Goal: Task Accomplishment & Management: Use online tool/utility

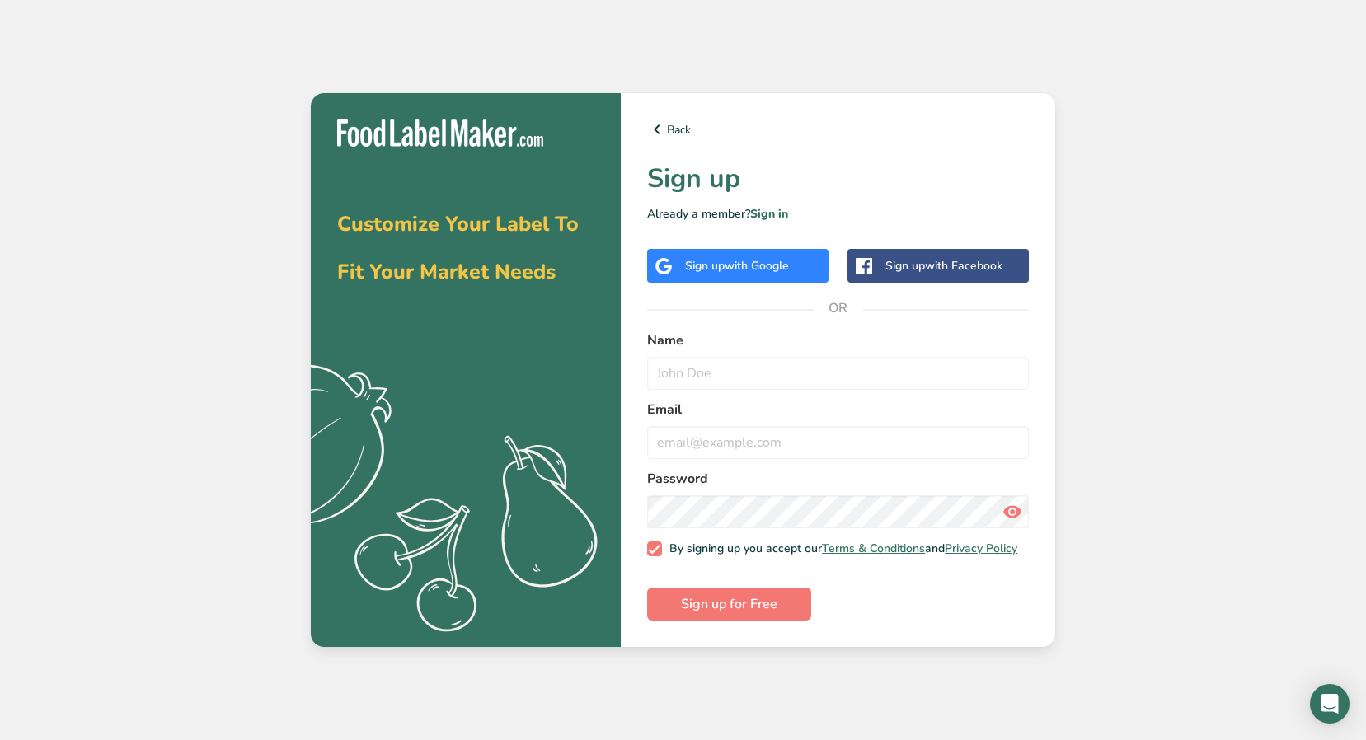
click at [769, 260] on span "with Google" at bounding box center [757, 266] width 64 height 16
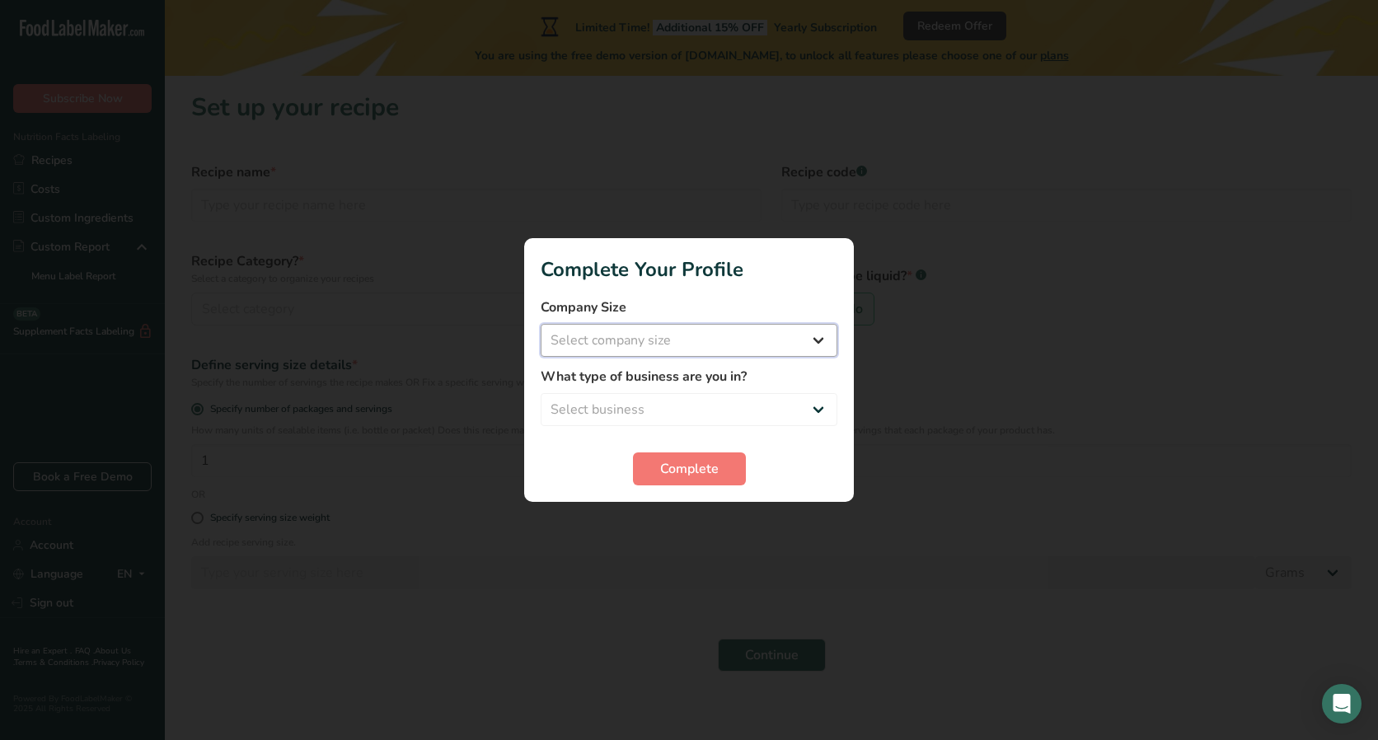
click at [829, 338] on select "Select company size Fewer than 10 Employees 10 to 50 Employees 51 to 500 Employ…" at bounding box center [689, 340] width 297 height 33
select select "1"
click at [541, 324] on select "Select company size Fewer than 10 Employees 10 to 50 Employees 51 to 500 Employ…" at bounding box center [689, 340] width 297 height 33
click at [821, 403] on select "Select business Packaged Food Manufacturer Restaurant & Cafe Bakery Meal Plans …" at bounding box center [689, 409] width 297 height 33
select select "3"
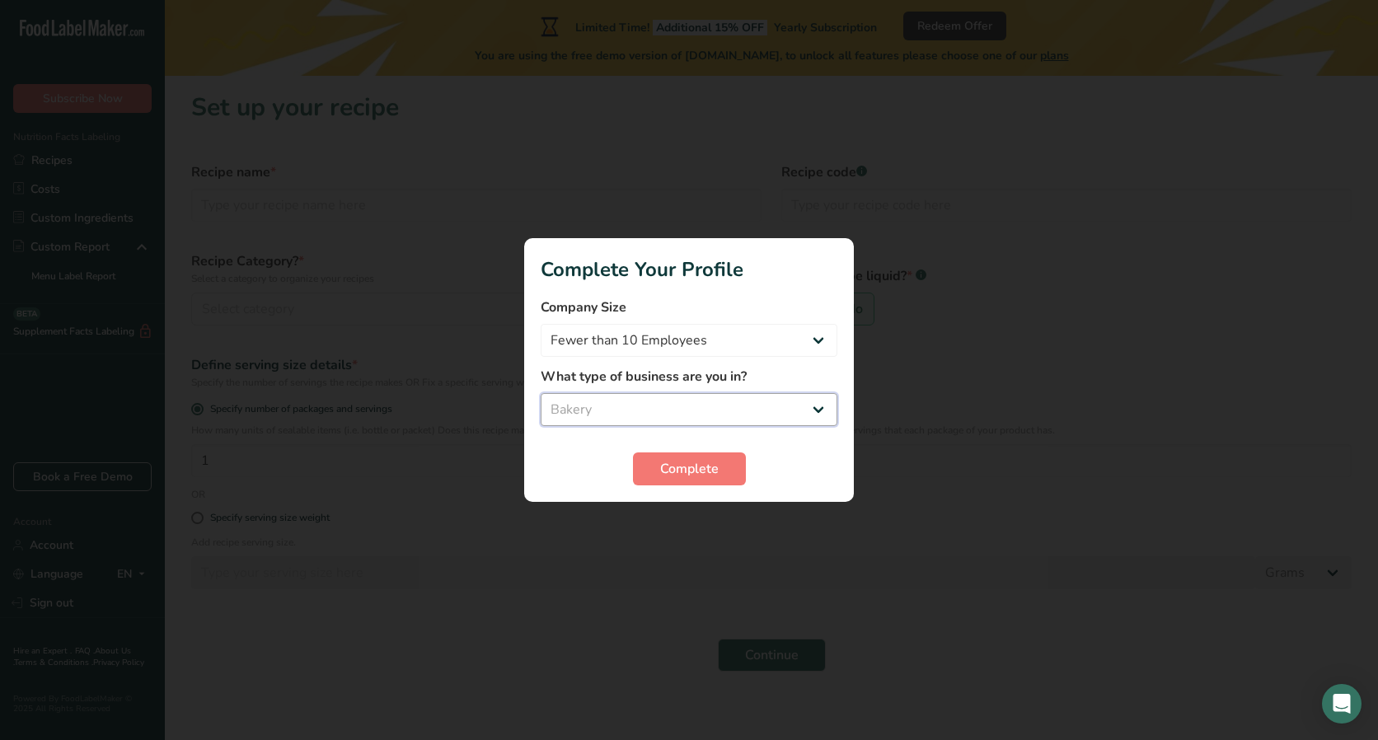
click at [541, 393] on select "Select business Packaged Food Manufacturer Restaurant & Cafe Bakery Meal Plans …" at bounding box center [689, 409] width 297 height 33
click at [722, 463] on button "Complete" at bounding box center [689, 469] width 113 height 33
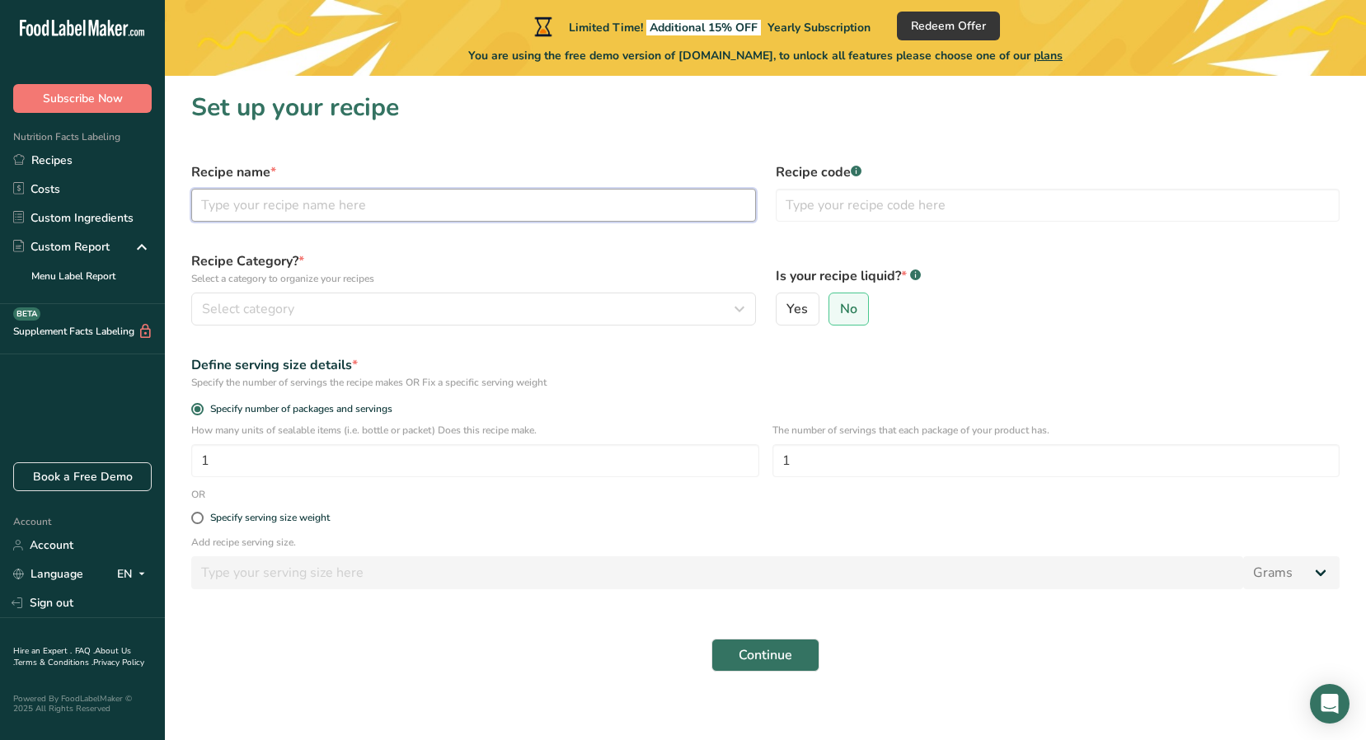
click at [513, 214] on input "text" at bounding box center [473, 205] width 565 height 33
click at [251, 206] on input "New Yor Style Chocolate Chip Cookies" at bounding box center [473, 205] width 565 height 33
type input "[US_STATE] Style Chocolate Chip Cookies"
click at [519, 150] on section "Set up your recipe Recipe name * [US_STATE] Style Chocolate Chip Cookies Recipe…" at bounding box center [765, 387] width 1201 height 622
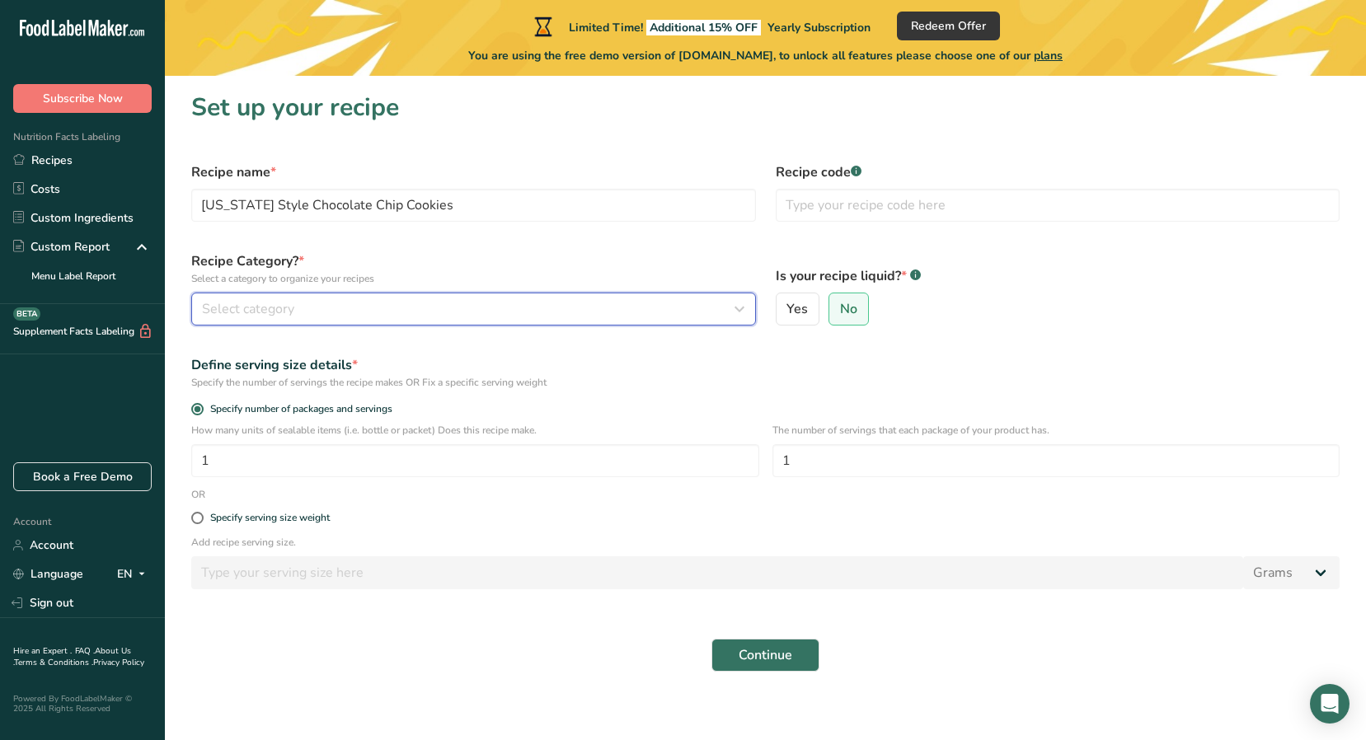
click at [691, 312] on div "Select category" at bounding box center [468, 309] width 533 height 20
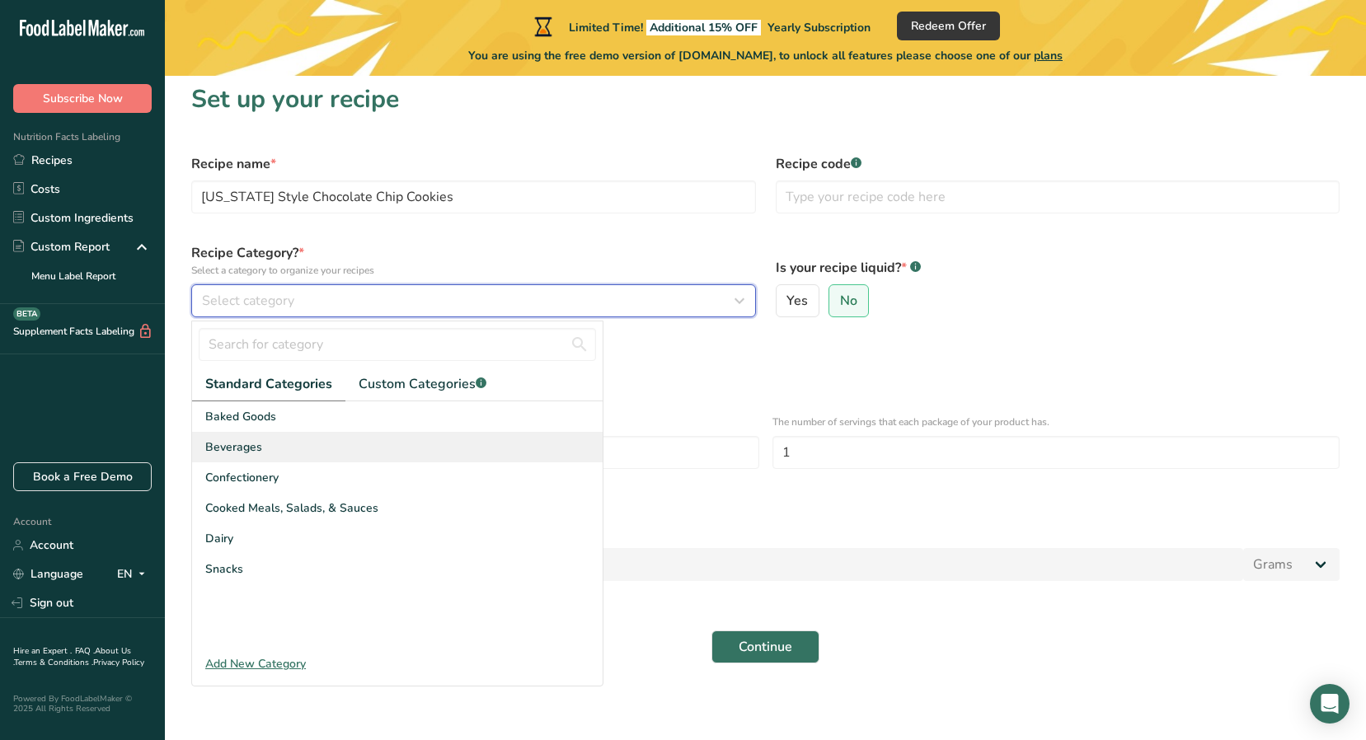
scroll to position [11, 0]
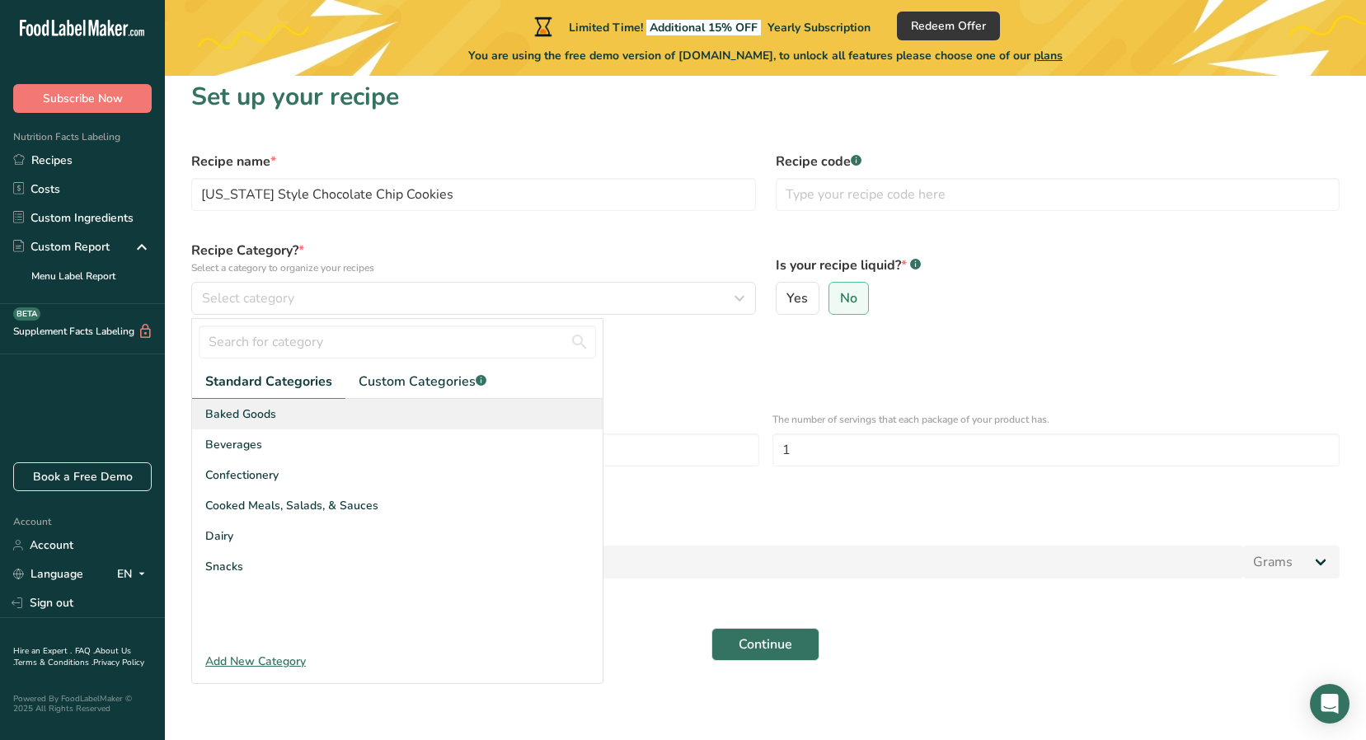
click at [473, 418] on div "Baked Goods" at bounding box center [397, 414] width 411 height 31
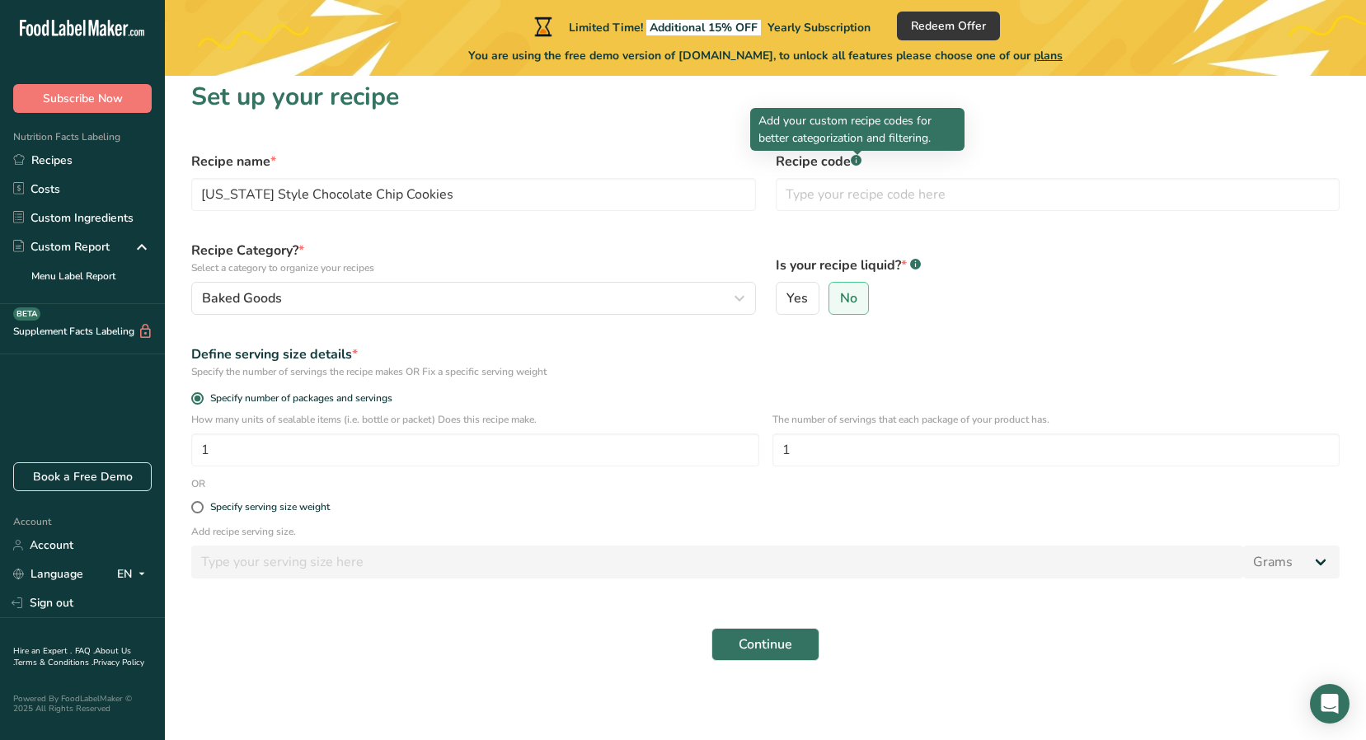
click at [856, 163] on rect at bounding box center [856, 160] width 11 height 11
click at [855, 158] on rect at bounding box center [856, 160] width 11 height 11
click at [1045, 132] on section "Set up your recipe Recipe name * New York Style Chocolate Chip Cookies Recipe c…" at bounding box center [765, 376] width 1201 height 622
click at [845, 198] on input "text" at bounding box center [1058, 194] width 565 height 33
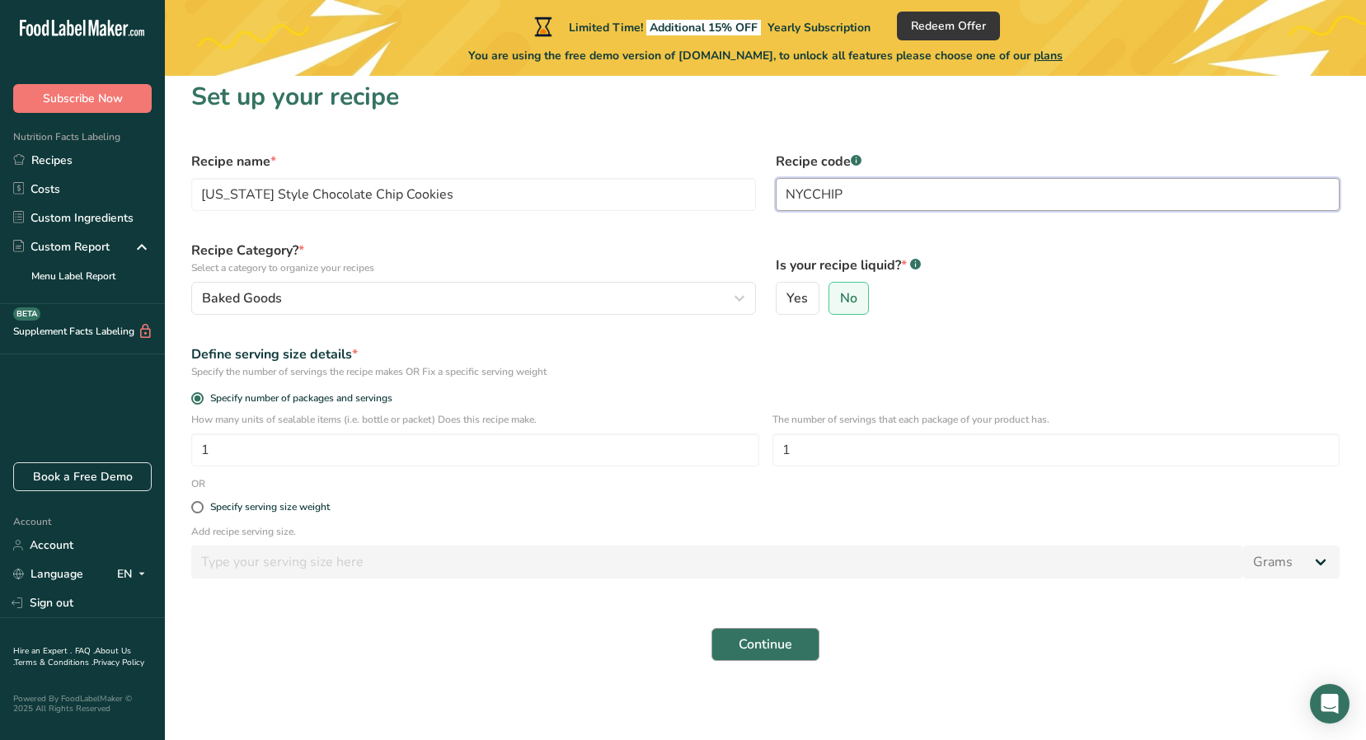
type input "NYCCHIP"
click at [768, 649] on span "Continue" at bounding box center [766, 645] width 54 height 20
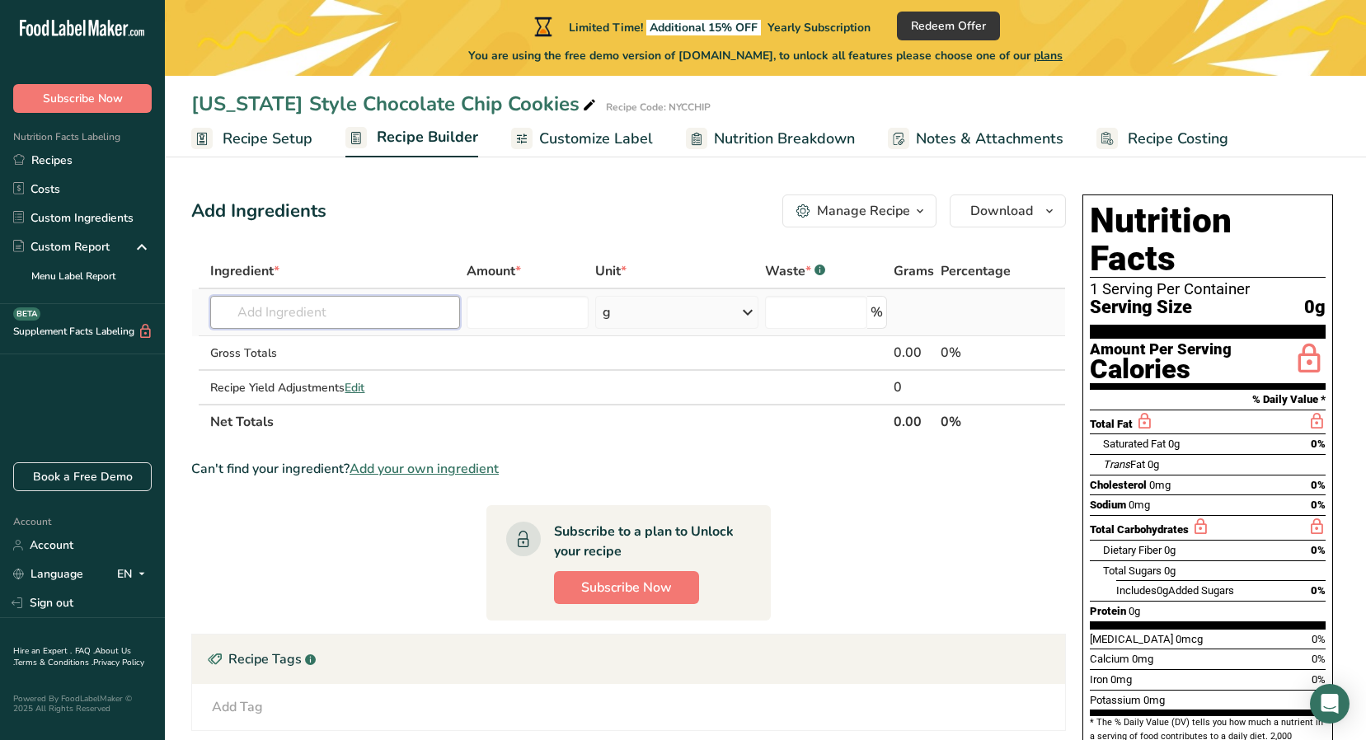
click at [308, 300] on input "text" at bounding box center [335, 312] width 250 height 33
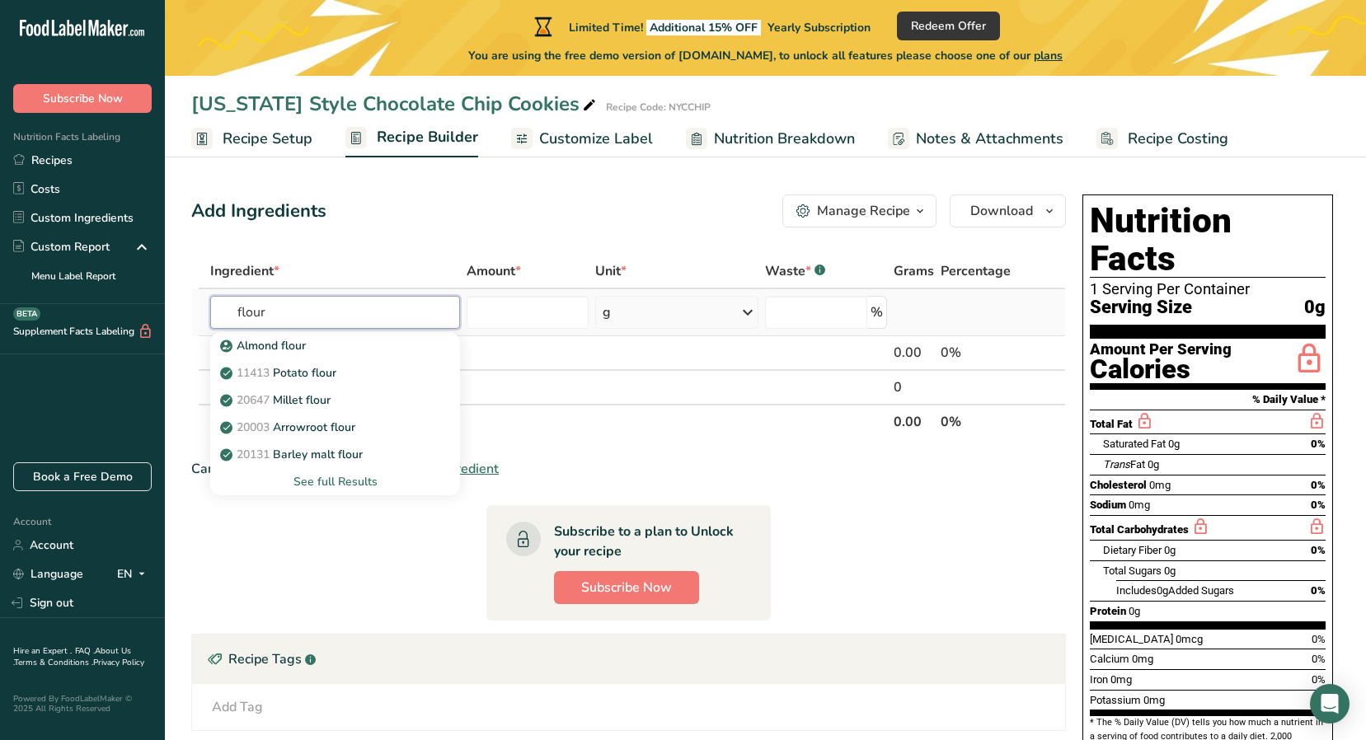
type input "flour"
click at [340, 477] on div "See full Results" at bounding box center [334, 481] width 223 height 17
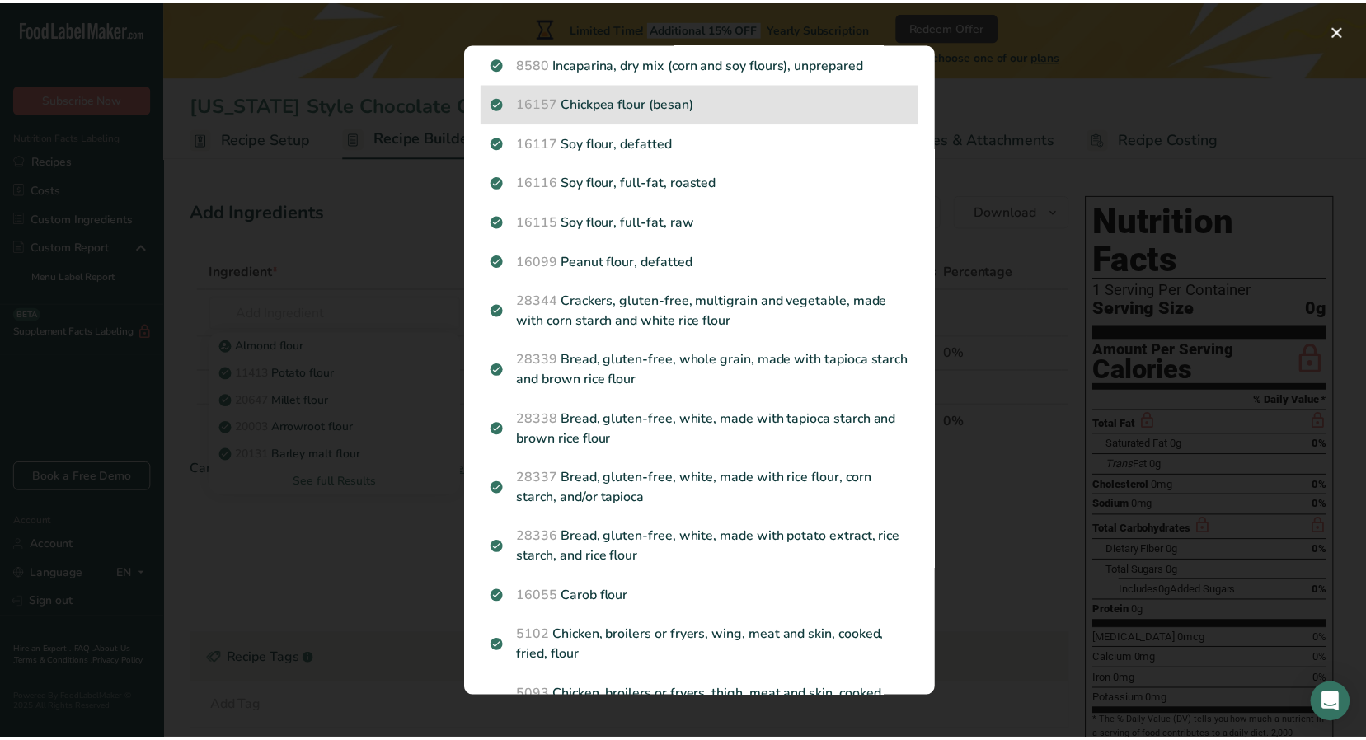
scroll to position [824, 0]
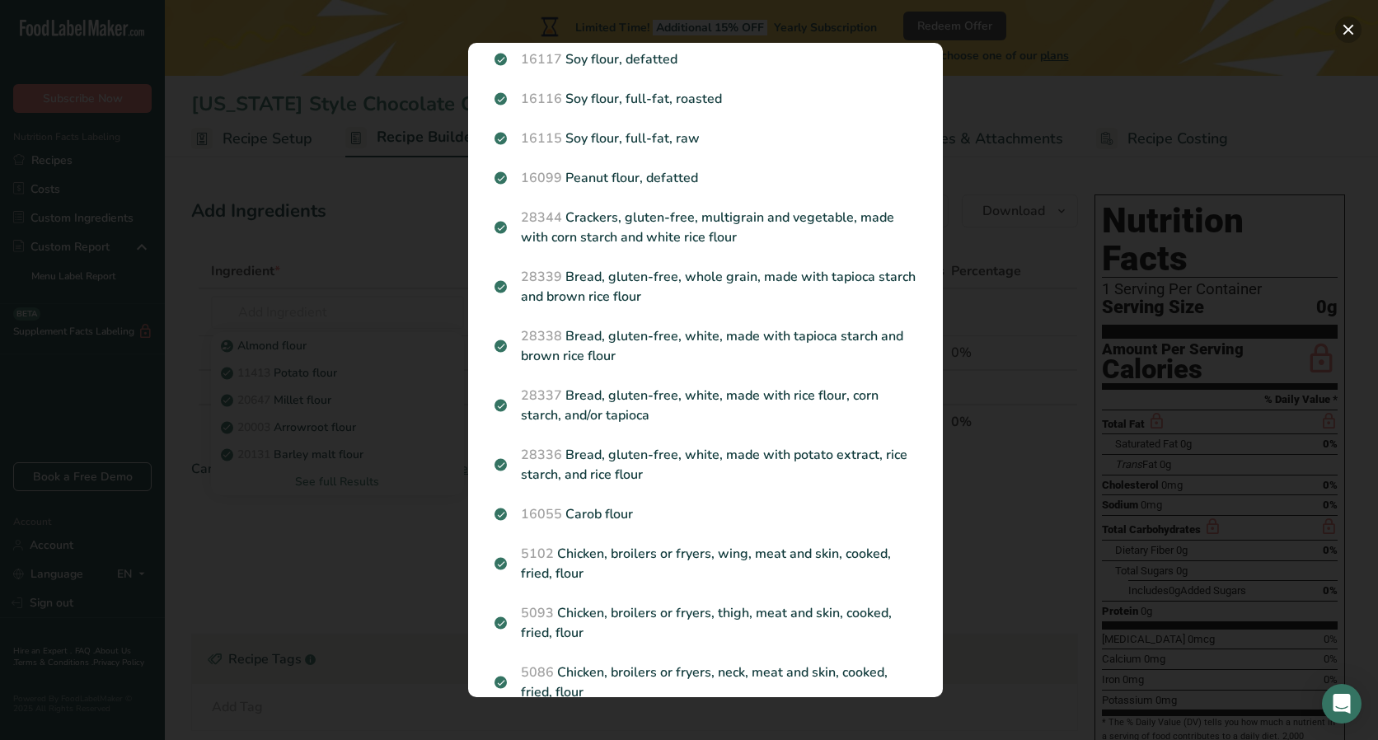
click at [1355, 25] on button "Search results modal" at bounding box center [1349, 29] width 26 height 26
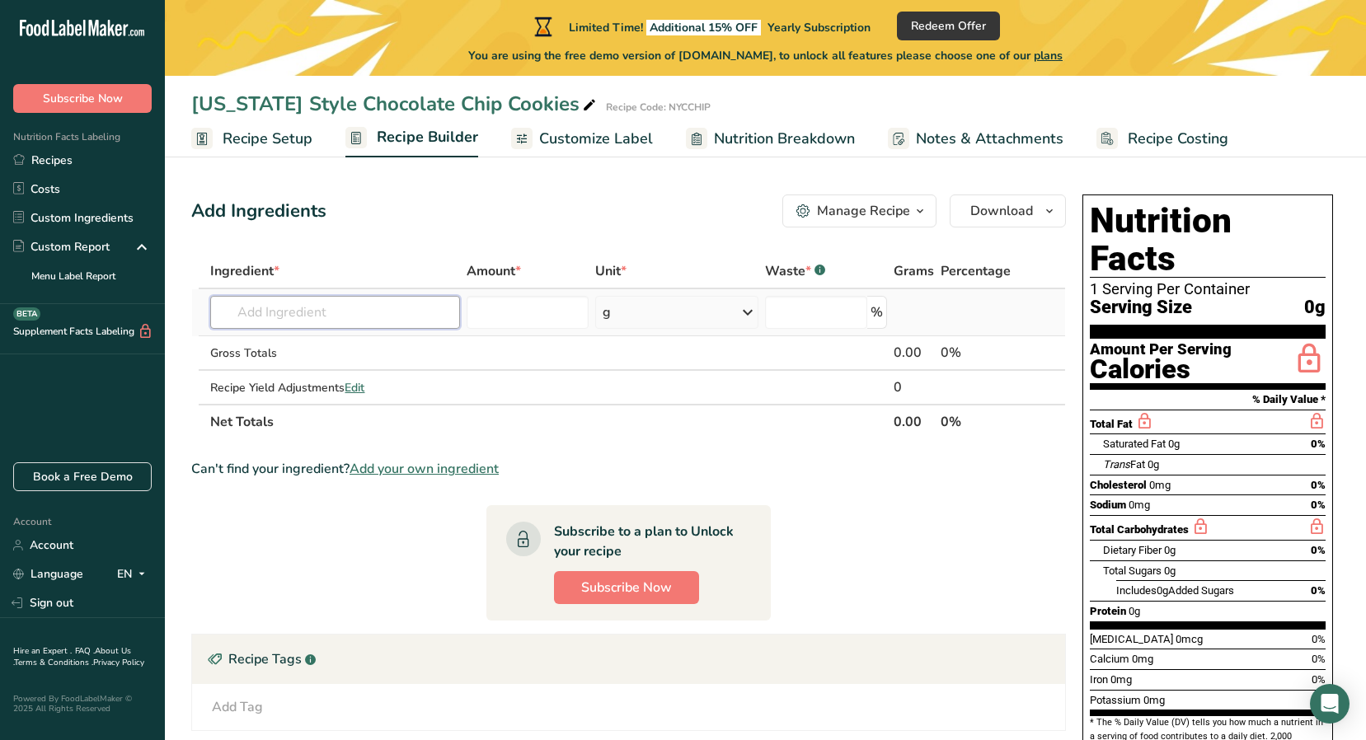
click at [233, 317] on input "text" at bounding box center [335, 312] width 250 height 33
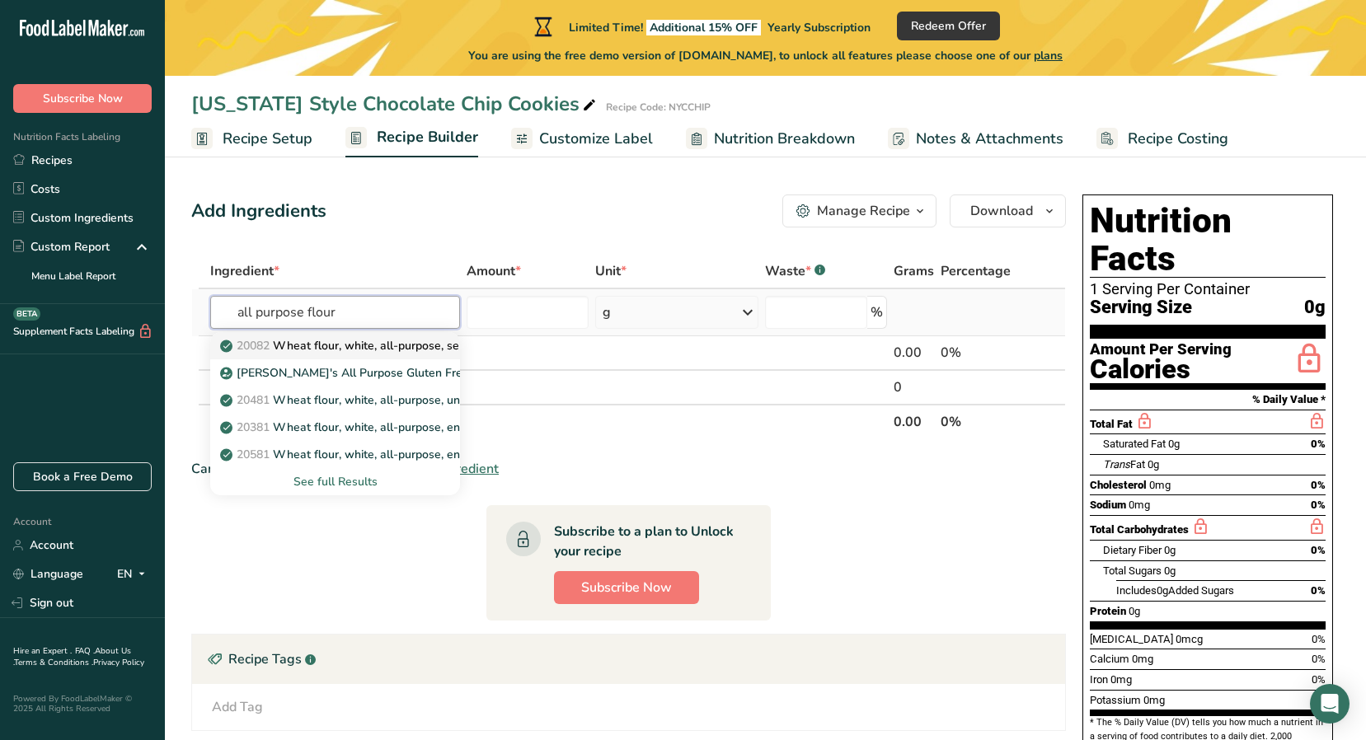
type input "all purpose flour"
click at [429, 347] on p "20082 Wheat flour, white, all-purpose, self-rising, enriched" at bounding box center [386, 345] width 327 height 17
type input "Wheat flour, white, all-purpose, self-rising, enriched"
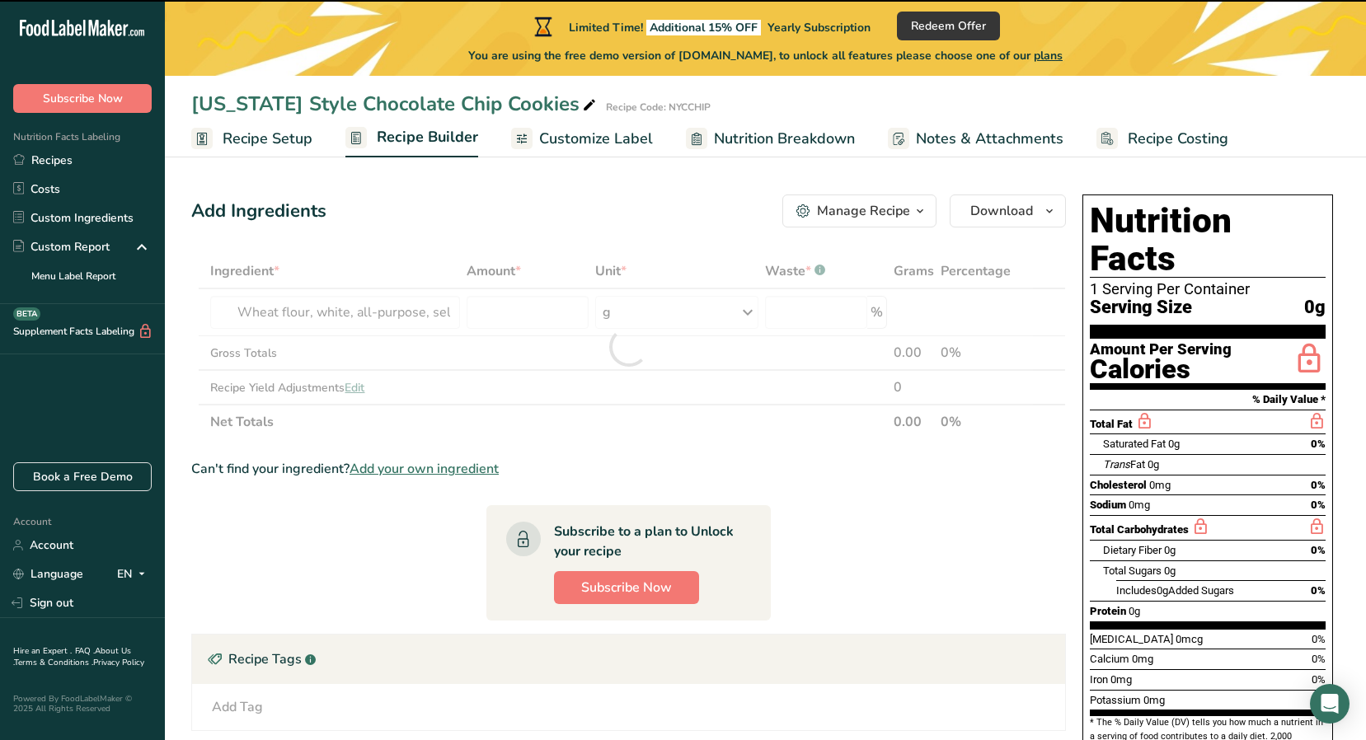
type input "0"
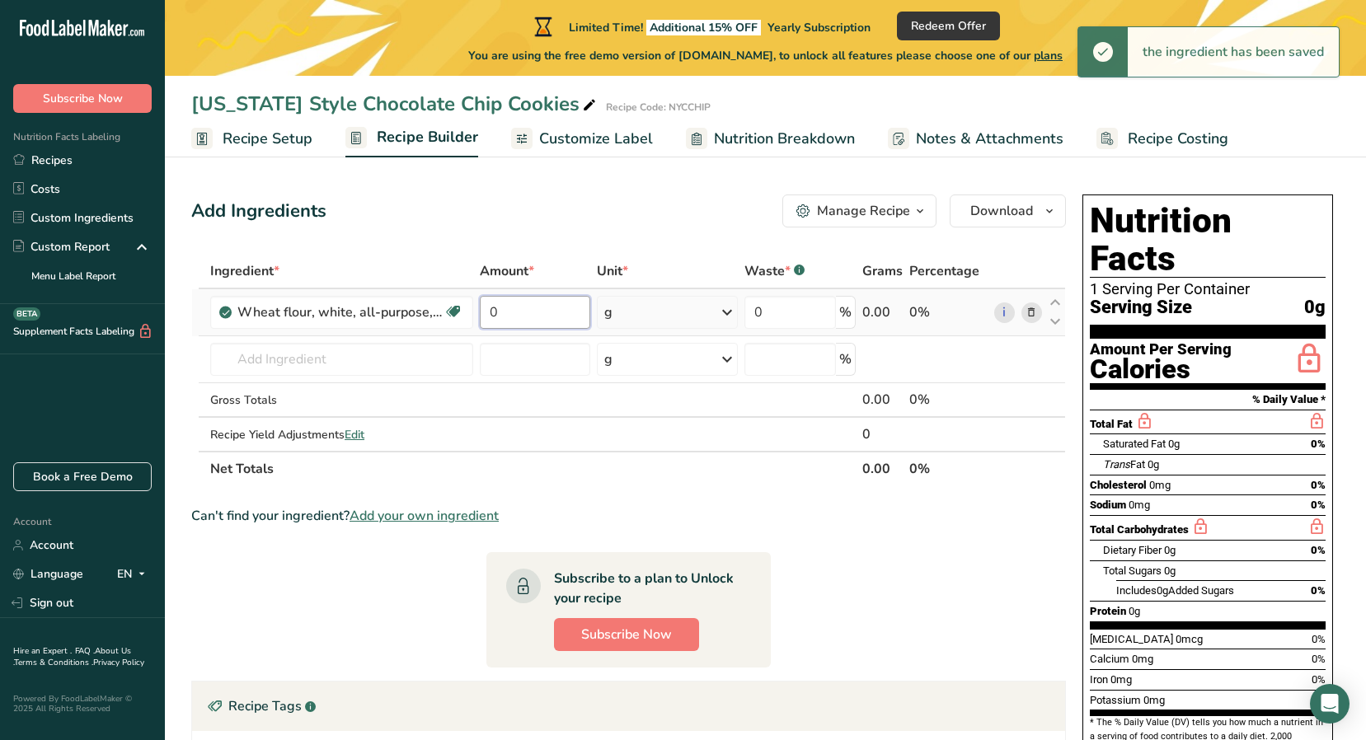
click at [500, 313] on input "0" at bounding box center [535, 312] width 110 height 33
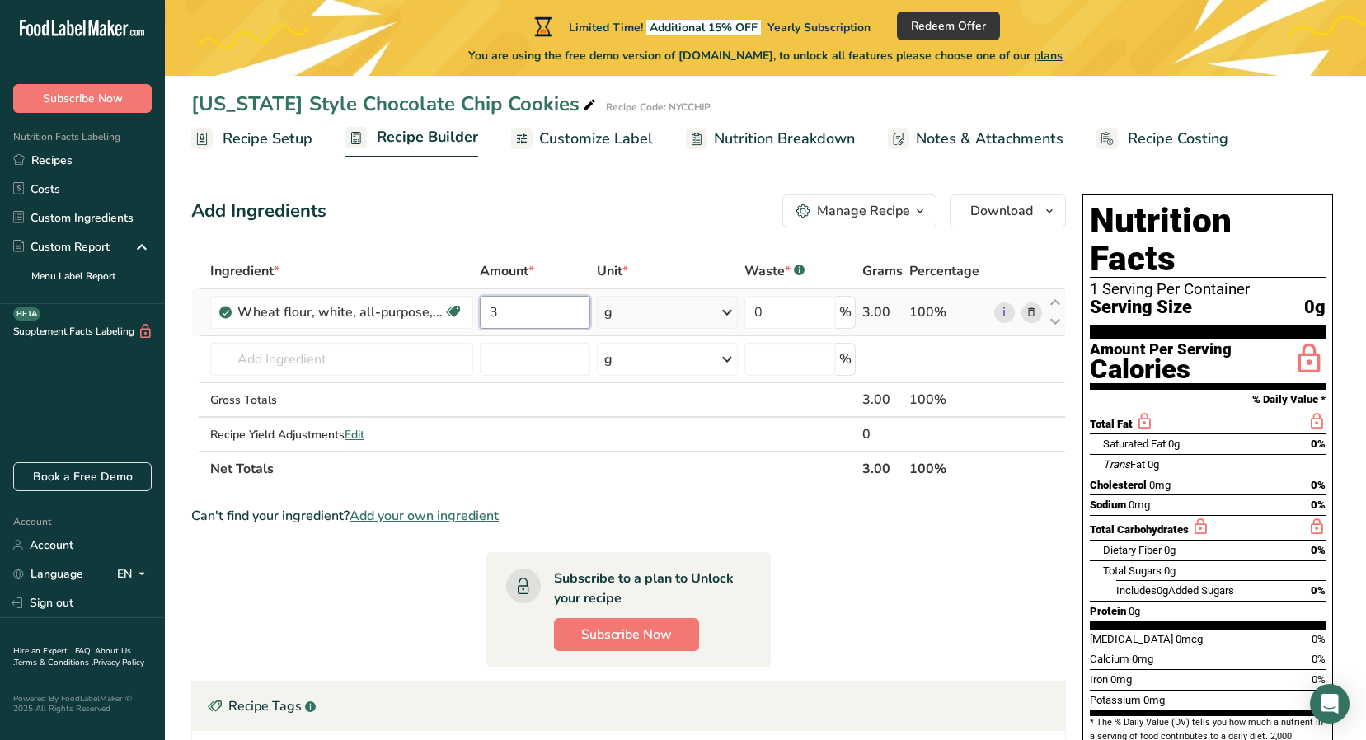
type input "3"
click at [642, 315] on div "Ingredient * Amount * Unit * Waste * .a-a{fill:#347362;}.b-a{fill:#fff;} Grams …" at bounding box center [628, 370] width 875 height 232
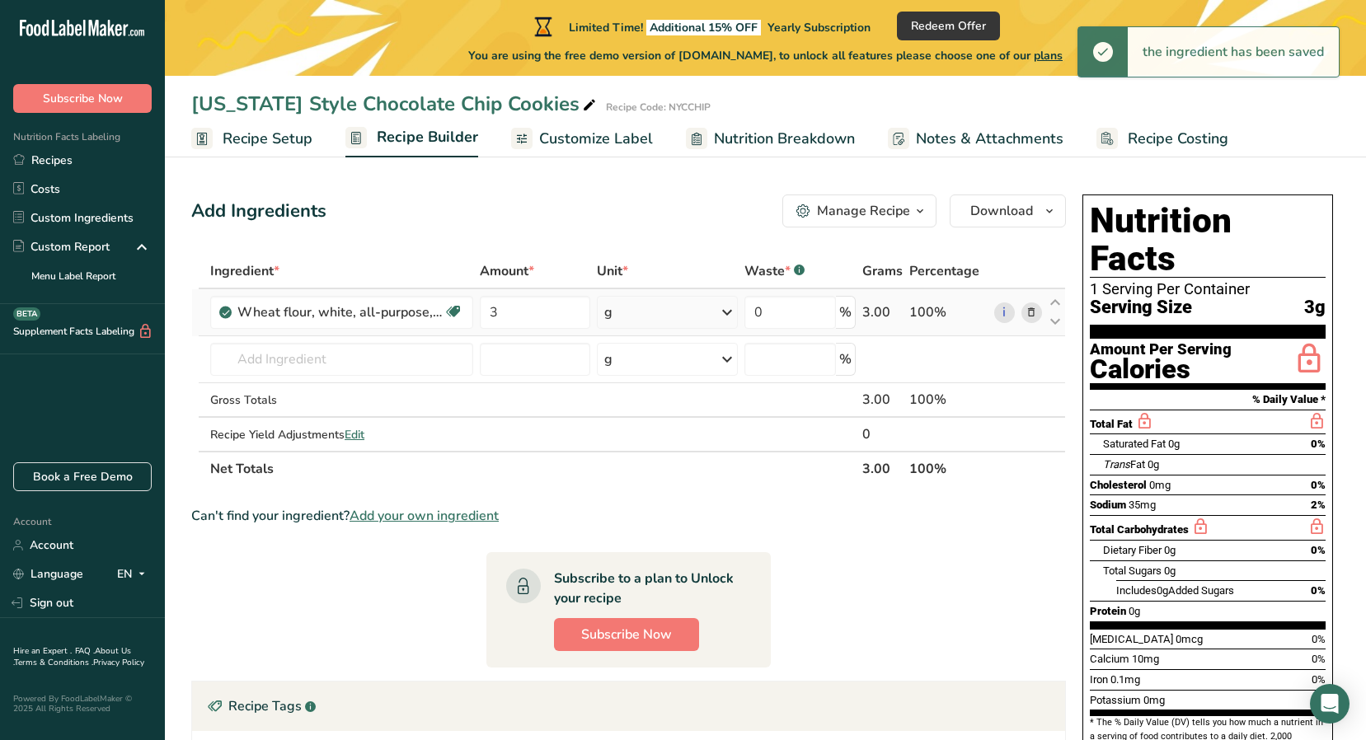
click at [723, 310] on icon at bounding box center [727, 313] width 20 height 30
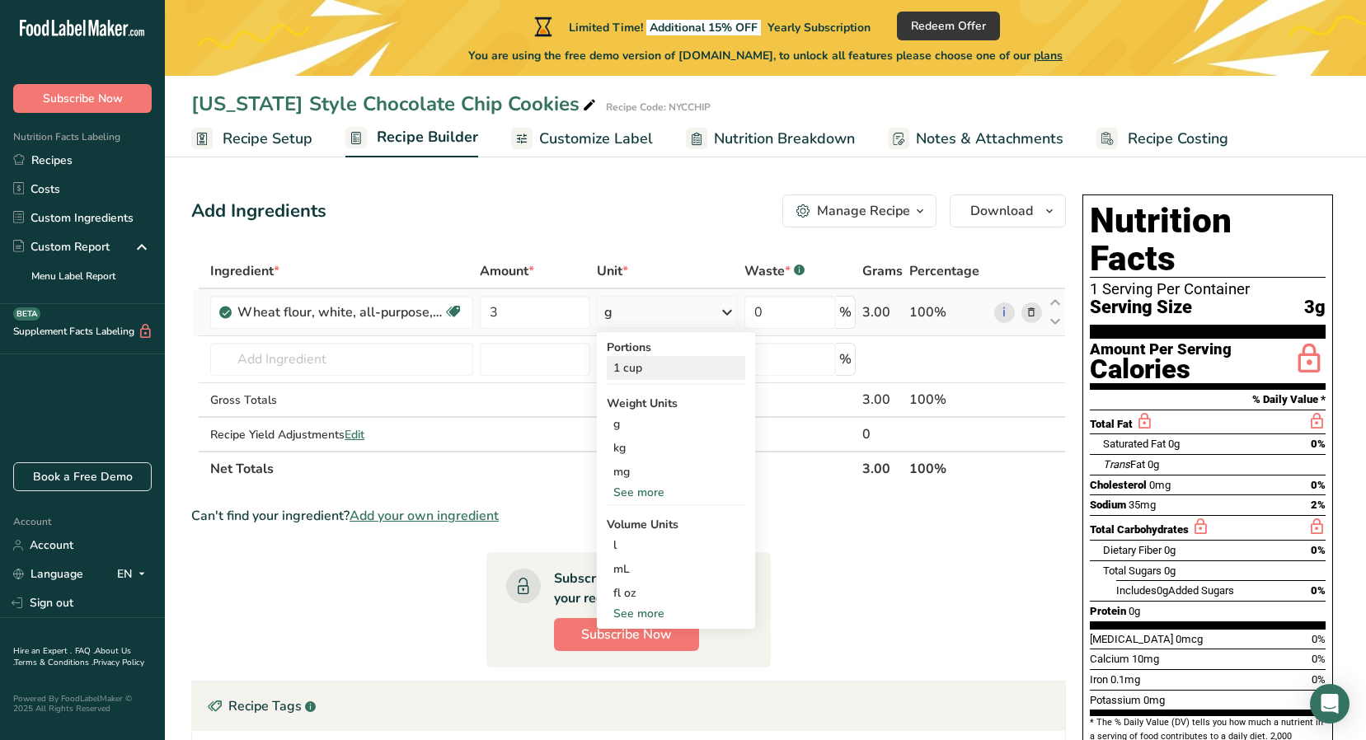
click at [692, 369] on div "1 cup" at bounding box center [676, 368] width 139 height 24
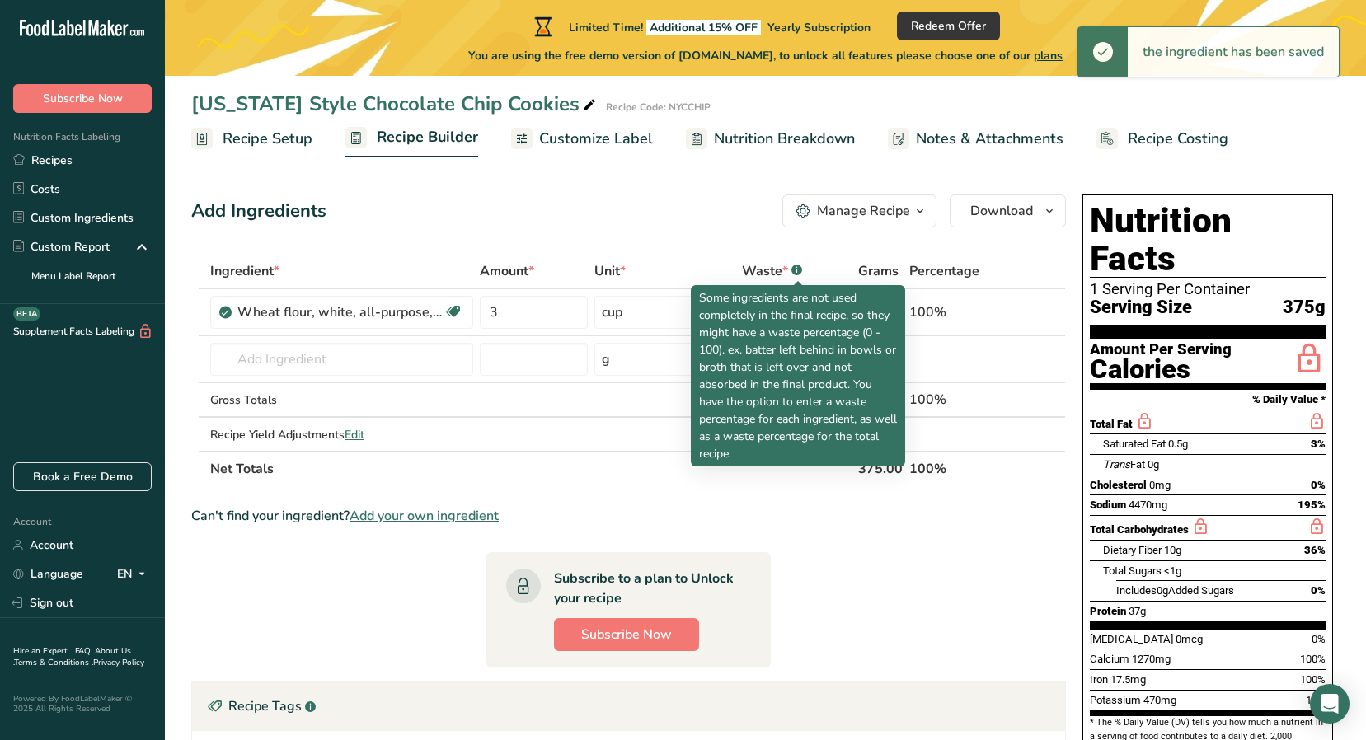
click at [796, 269] on rect at bounding box center [796, 270] width 11 height 11
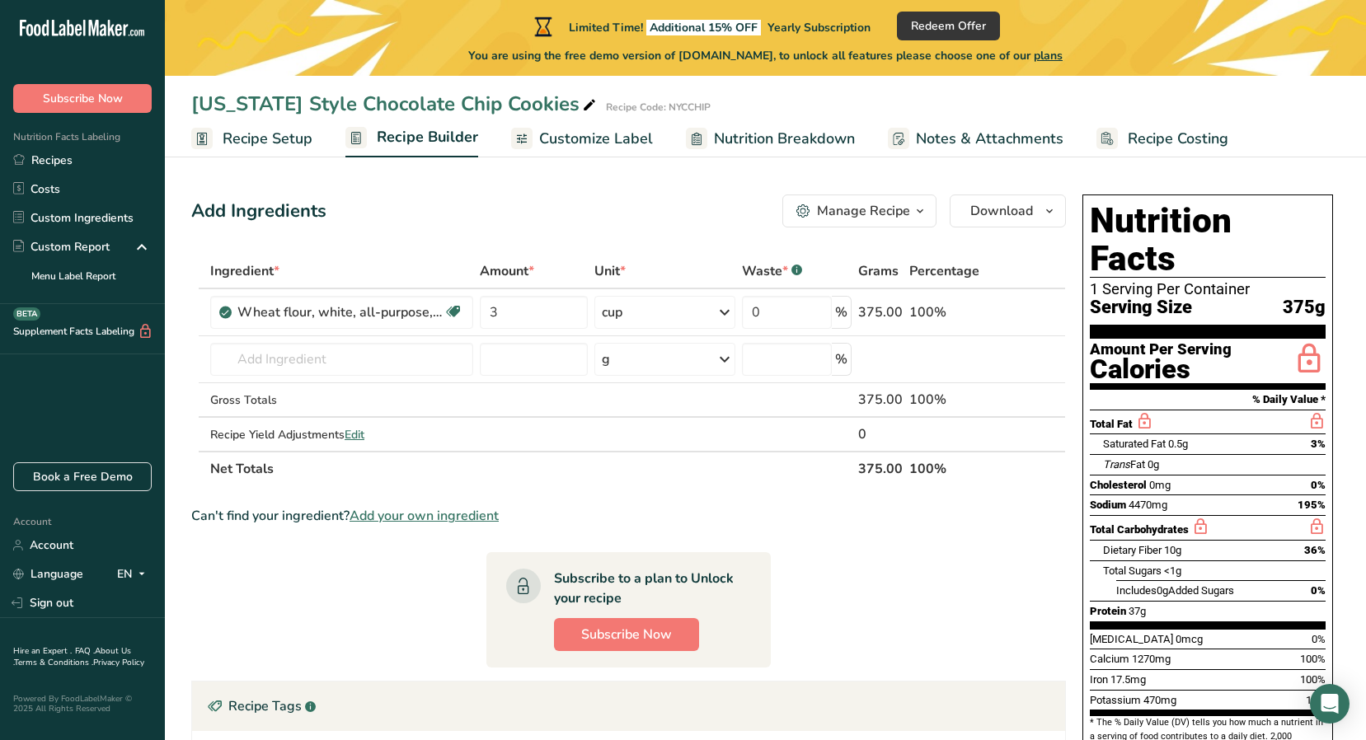
click at [796, 269] on rect at bounding box center [796, 270] width 11 height 11
drag, startPoint x: 756, startPoint y: 312, endPoint x: 767, endPoint y: 299, distance: 16.4
click at [755, 311] on input "0" at bounding box center [787, 312] width 90 height 33
type input "1"
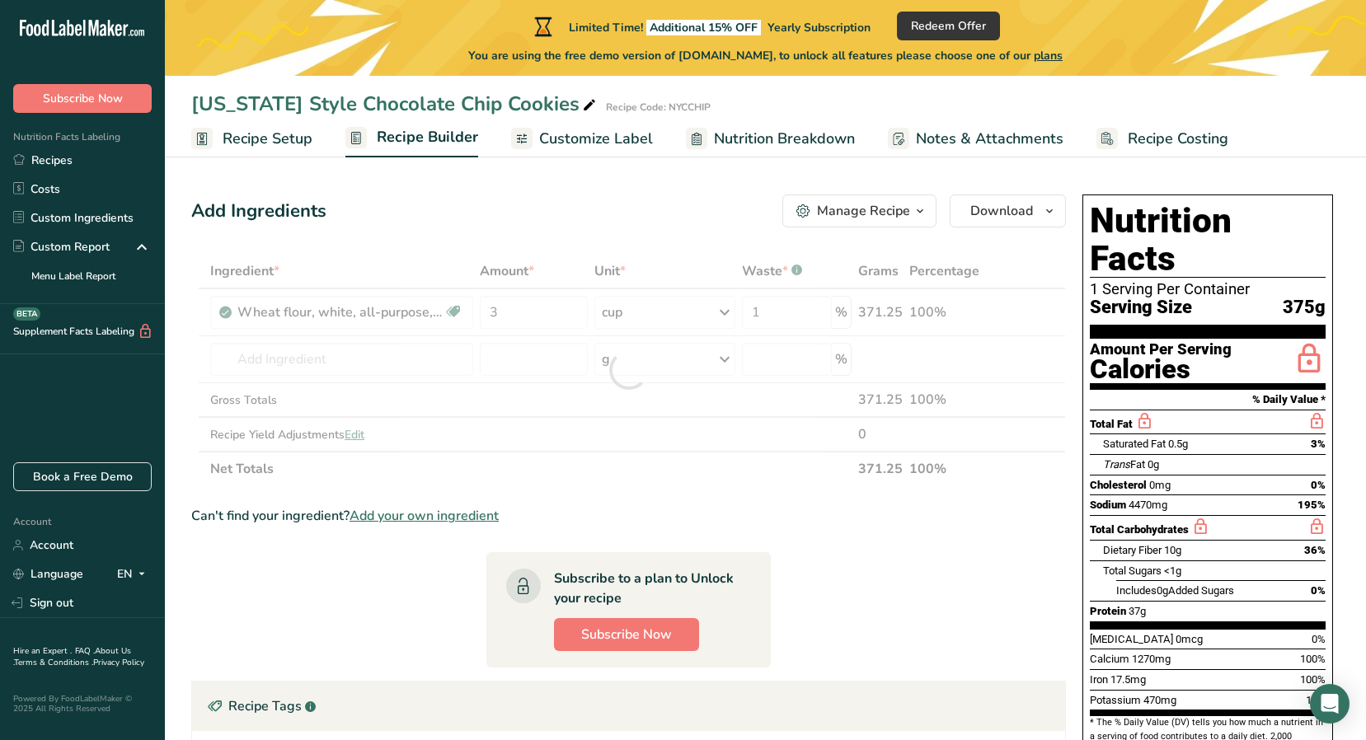
click at [732, 200] on div "Add Ingredients Manage Recipe Delete Recipe Duplicate Recipe Scale Recipe Save …" at bounding box center [628, 211] width 875 height 33
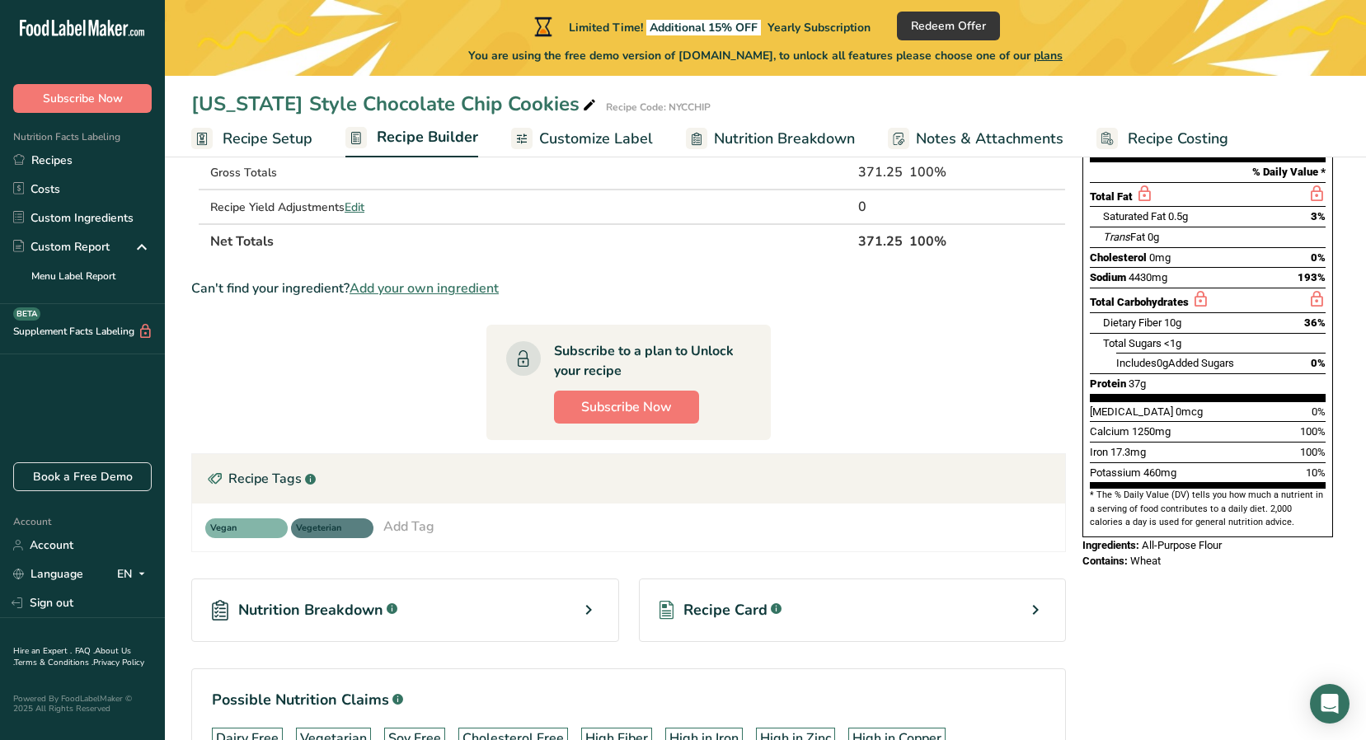
scroll to position [0, 0]
